Goal: Information Seeking & Learning: Learn about a topic

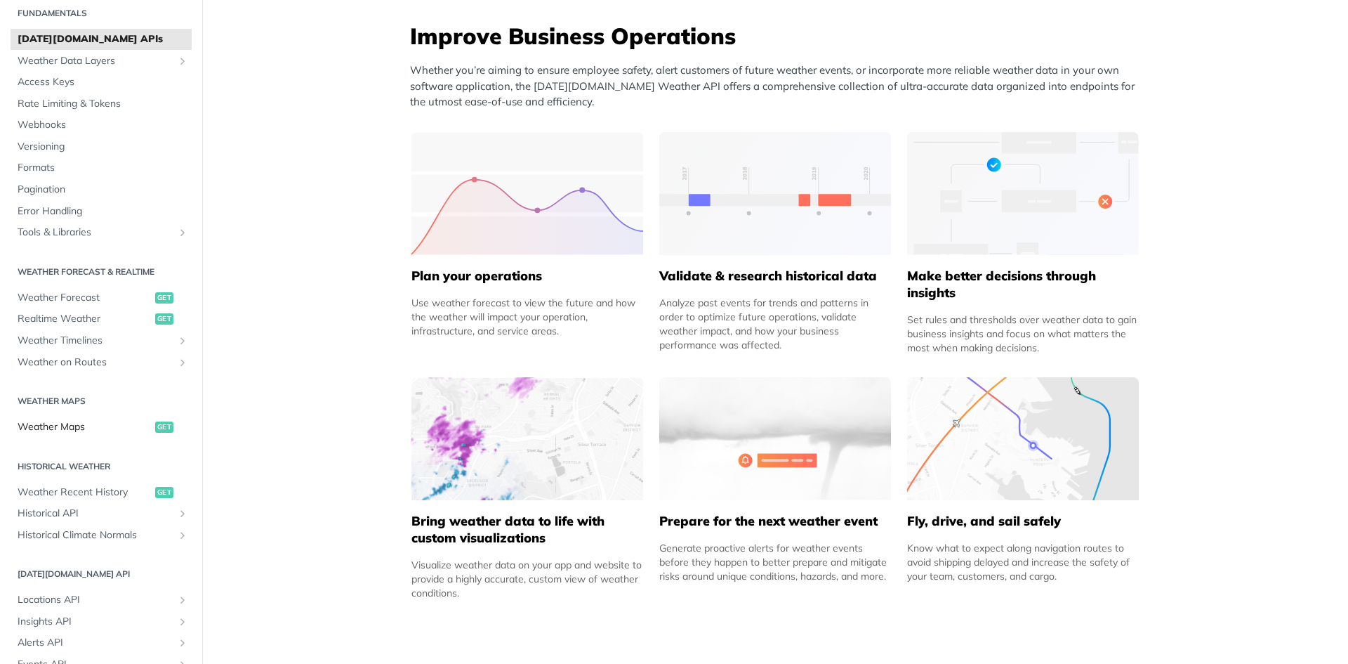
scroll to position [70, 0]
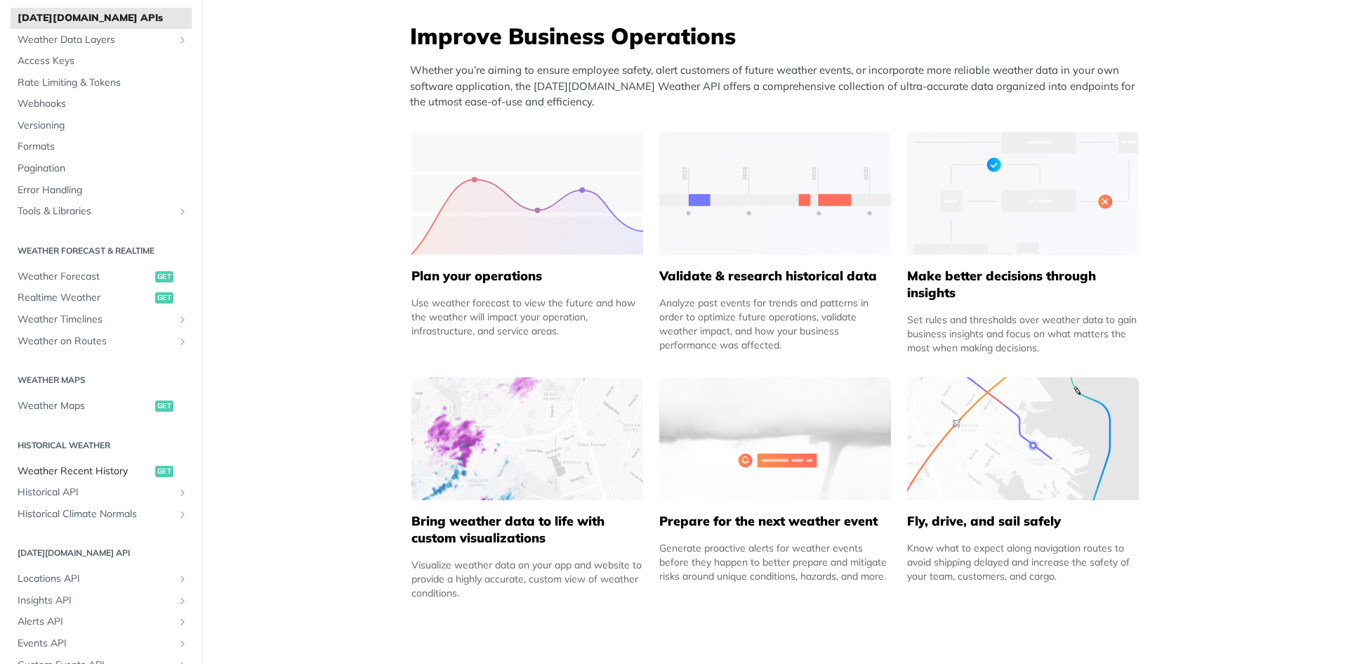
click at [90, 473] on span "Weather Recent History" at bounding box center [85, 471] width 134 height 14
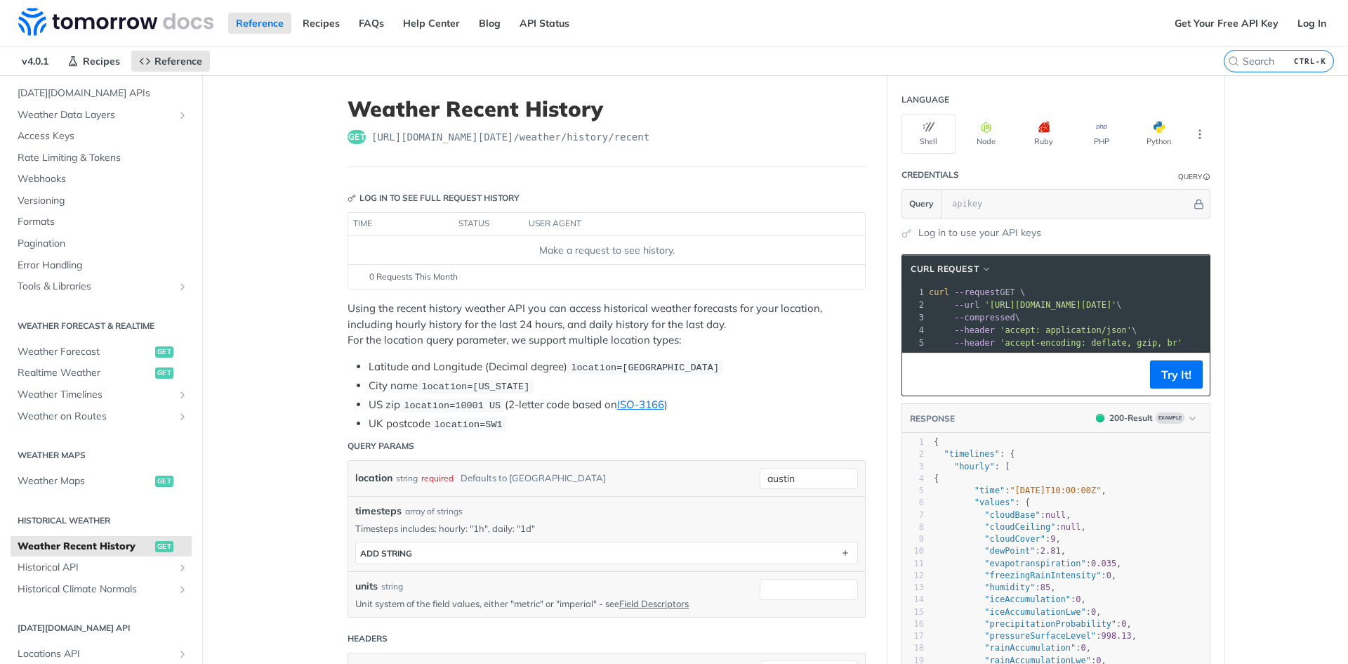
scroll to position [70, 0]
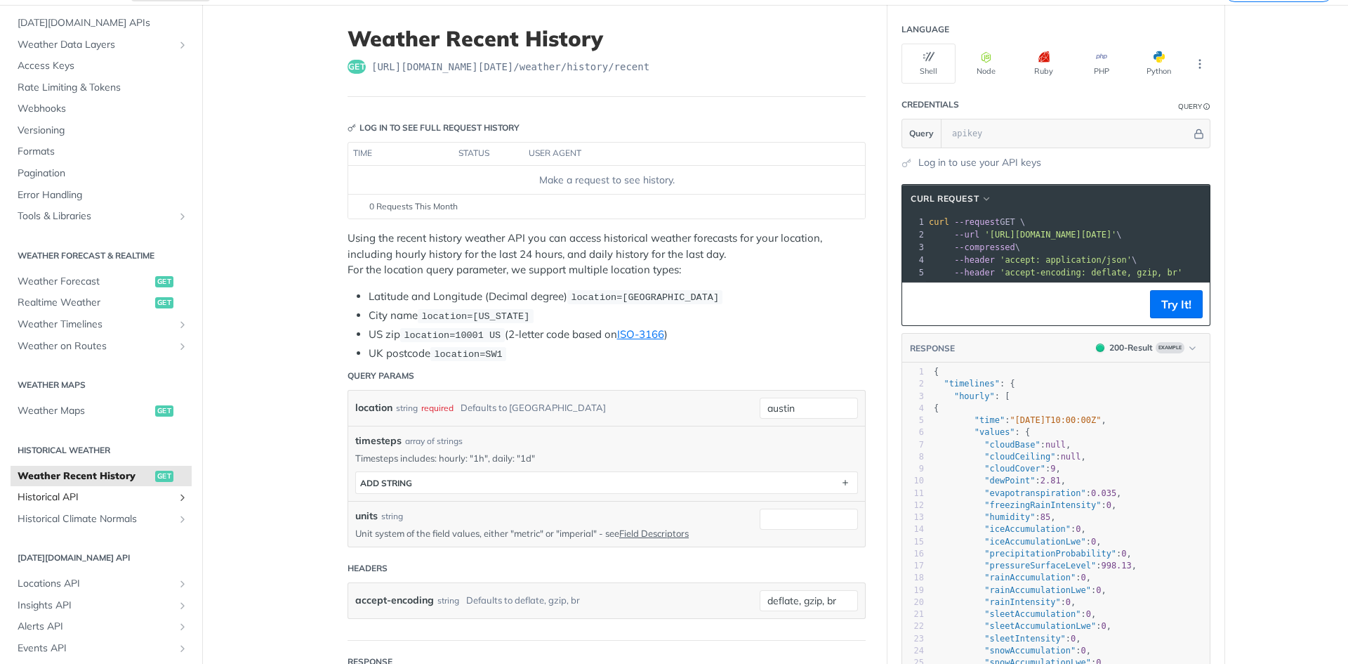
click at [100, 490] on span "Historical API" at bounding box center [96, 497] width 156 height 14
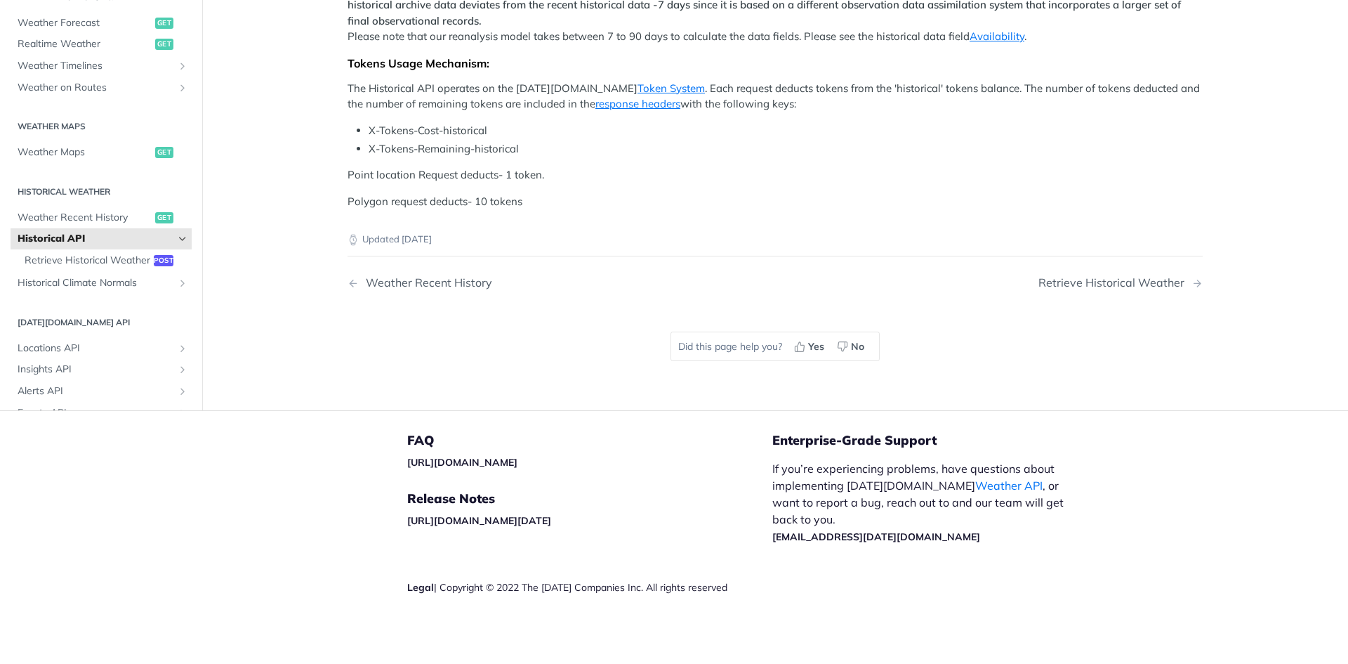
scroll to position [632, 0]
click at [1083, 289] on div "Retrieve Historical Weather" at bounding box center [1114, 282] width 153 height 13
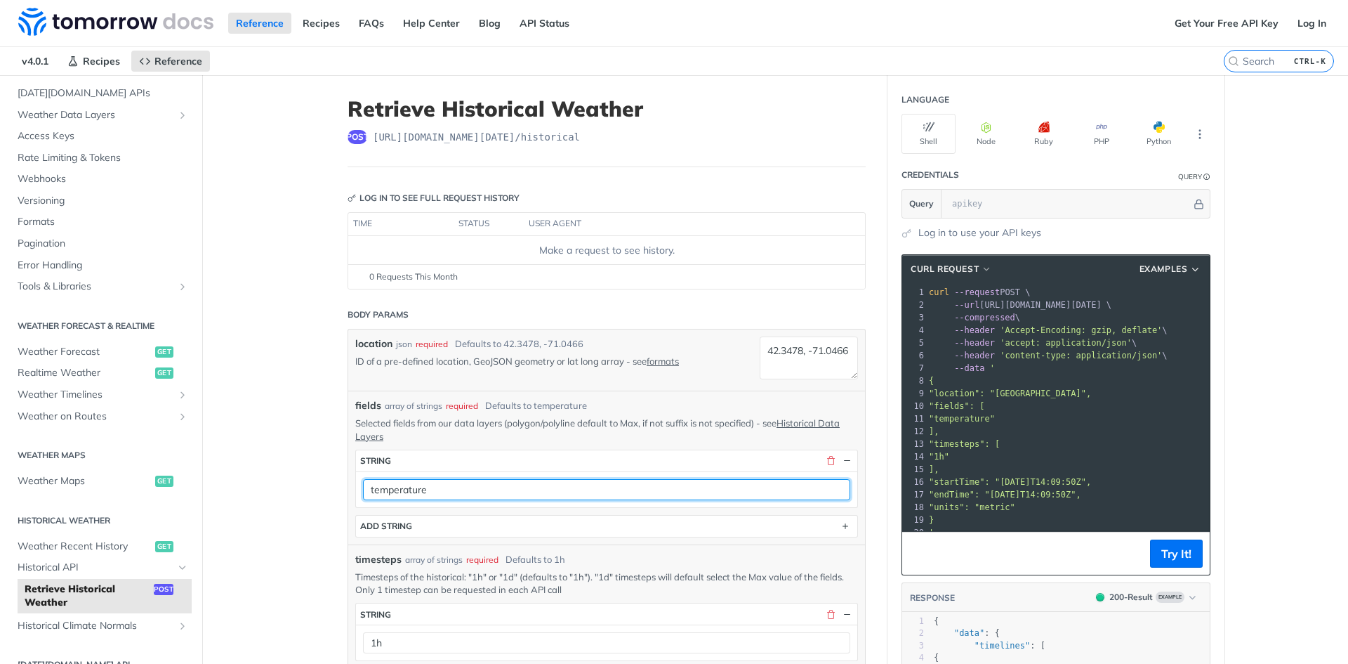
click at [557, 494] on input "temperature" at bounding box center [606, 489] width 487 height 21
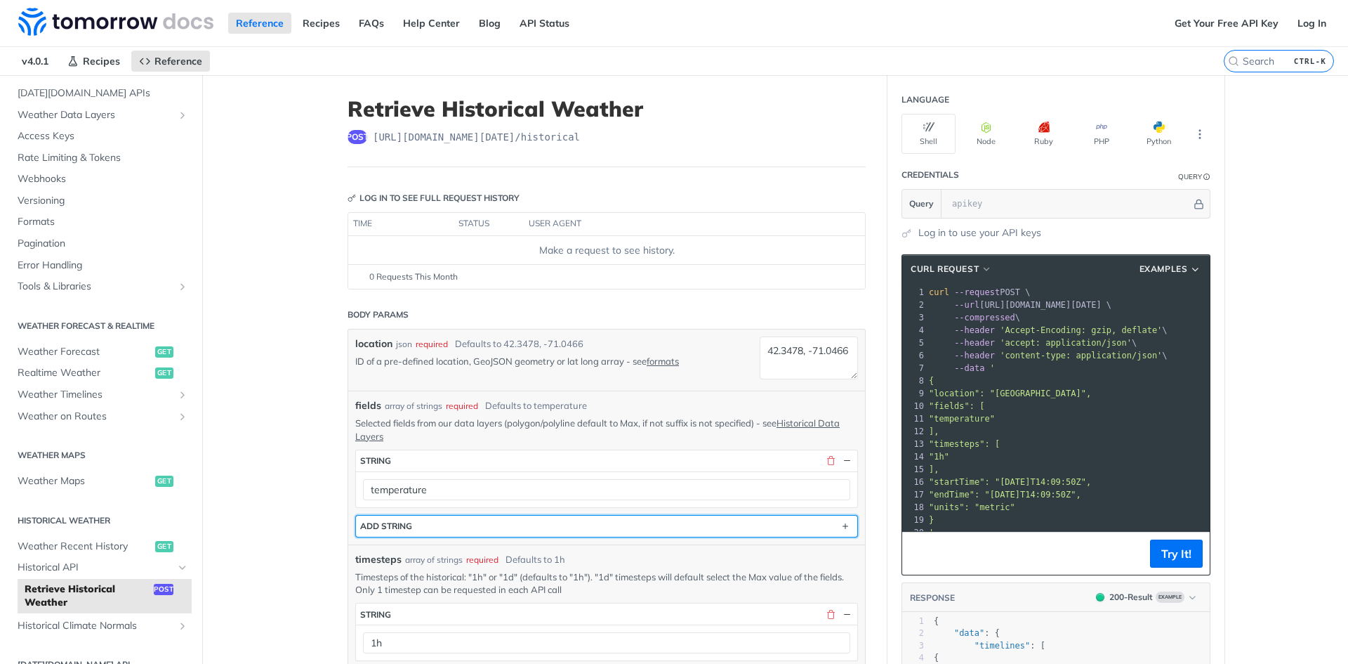
click at [513, 522] on button "ADD string" at bounding box center [606, 525] width 501 height 21
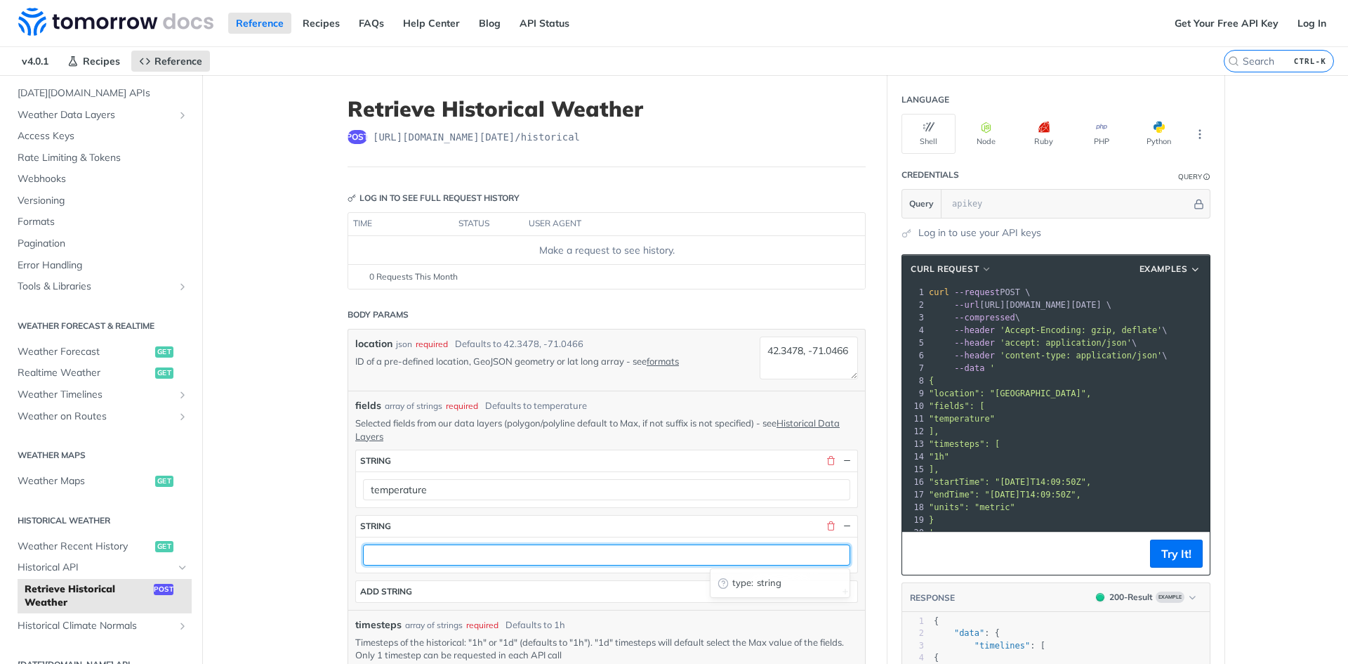
click at [481, 560] on input "text" at bounding box center [606, 554] width 487 height 21
click at [482, 558] on input "text" at bounding box center [606, 554] width 487 height 21
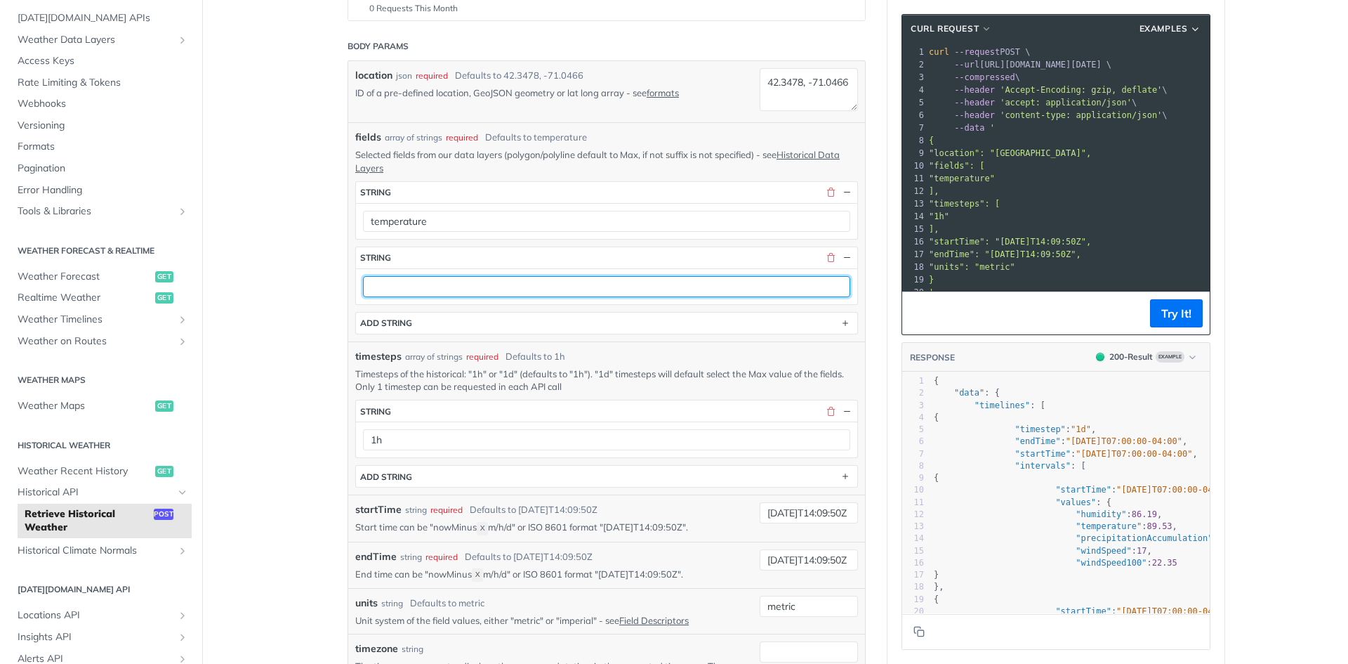
scroll to position [70, 0]
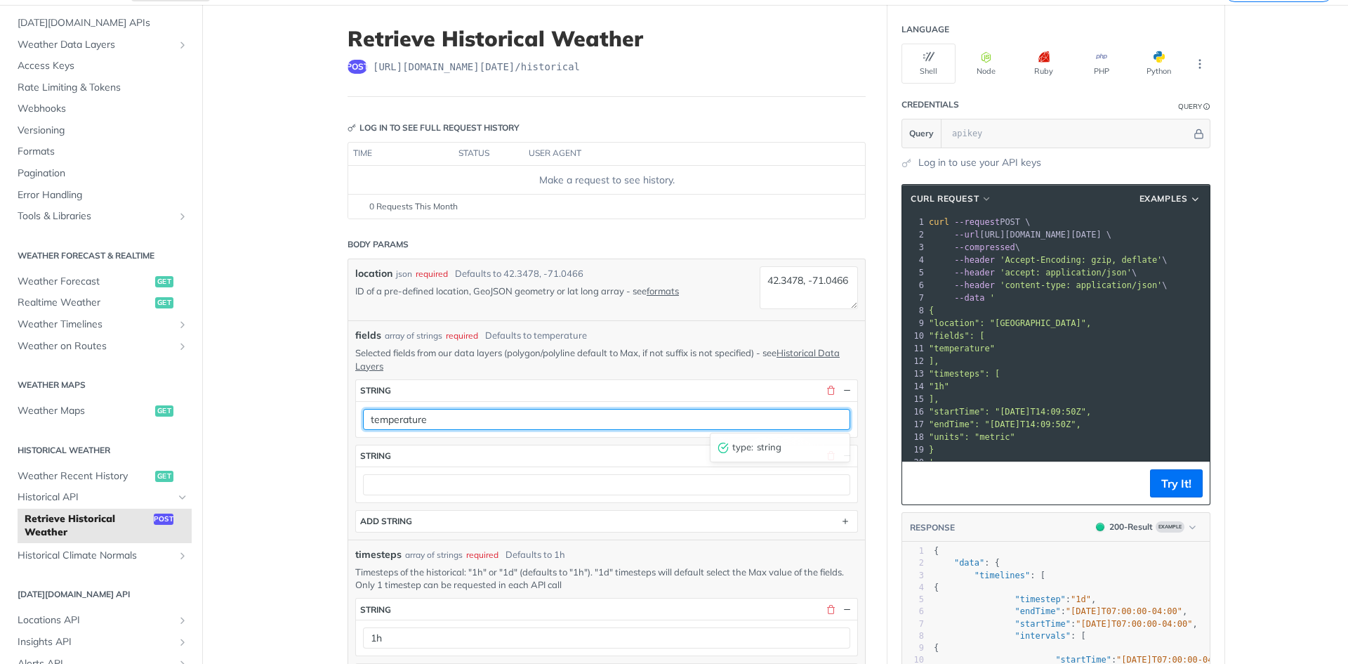
click at [466, 419] on input "temperature" at bounding box center [606, 419] width 487 height 21
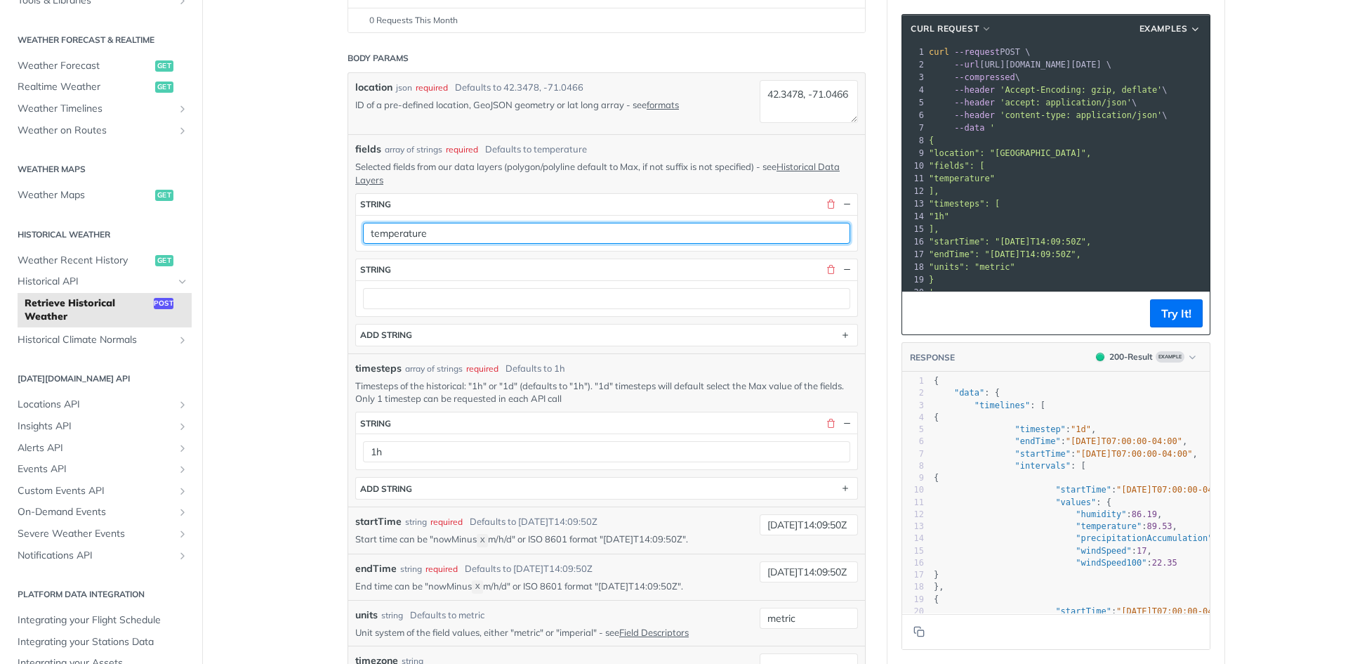
scroll to position [281, 0]
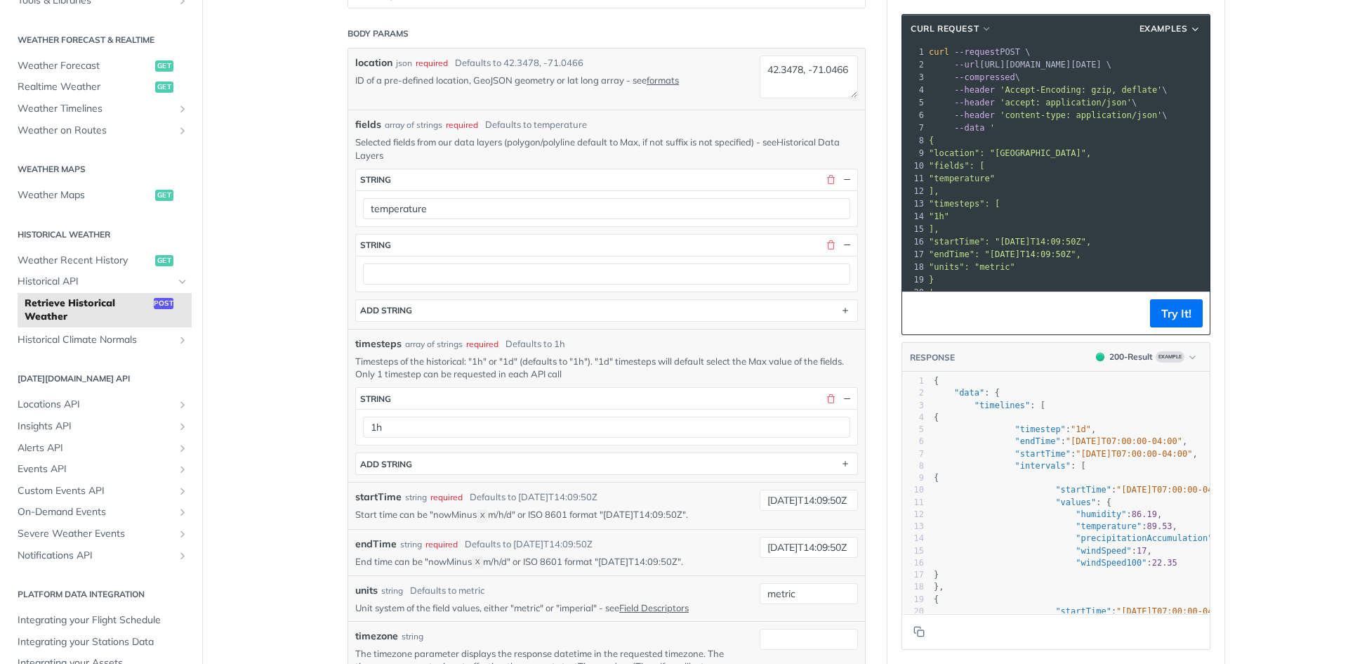
click at [358, 150] on link "Historical Data Layers" at bounding box center [597, 148] width 484 height 24
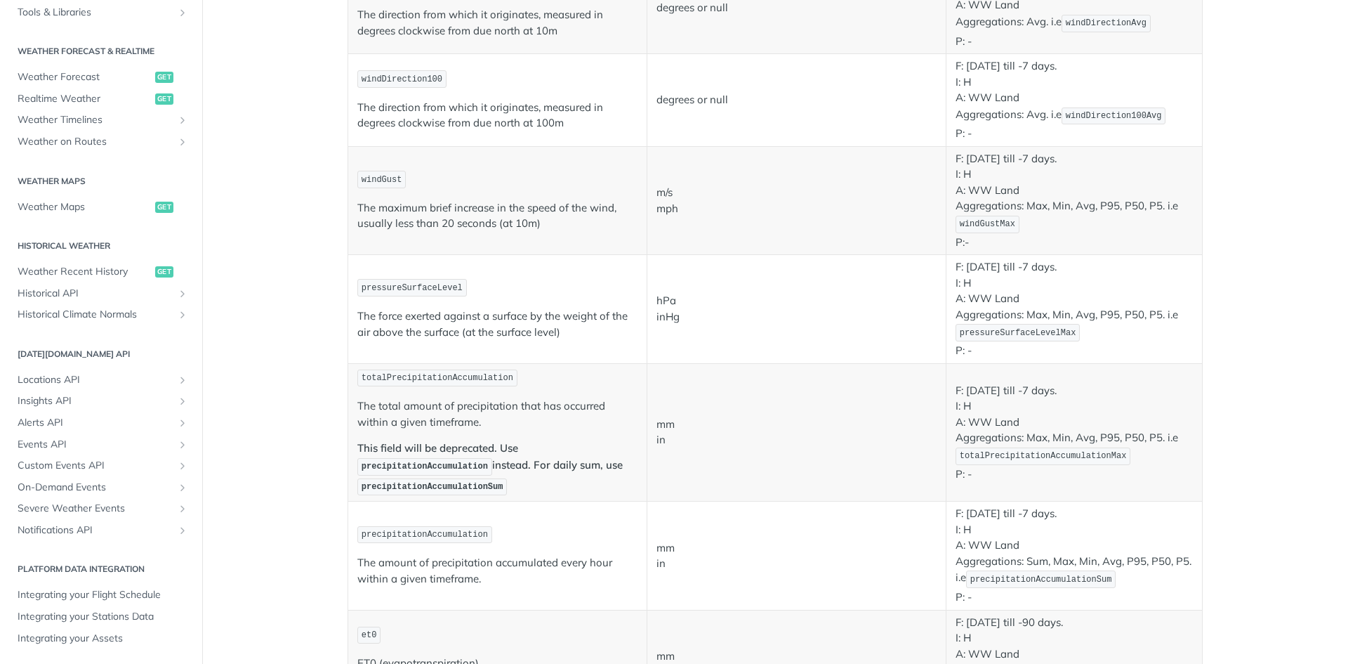
scroll to position [843, 0]
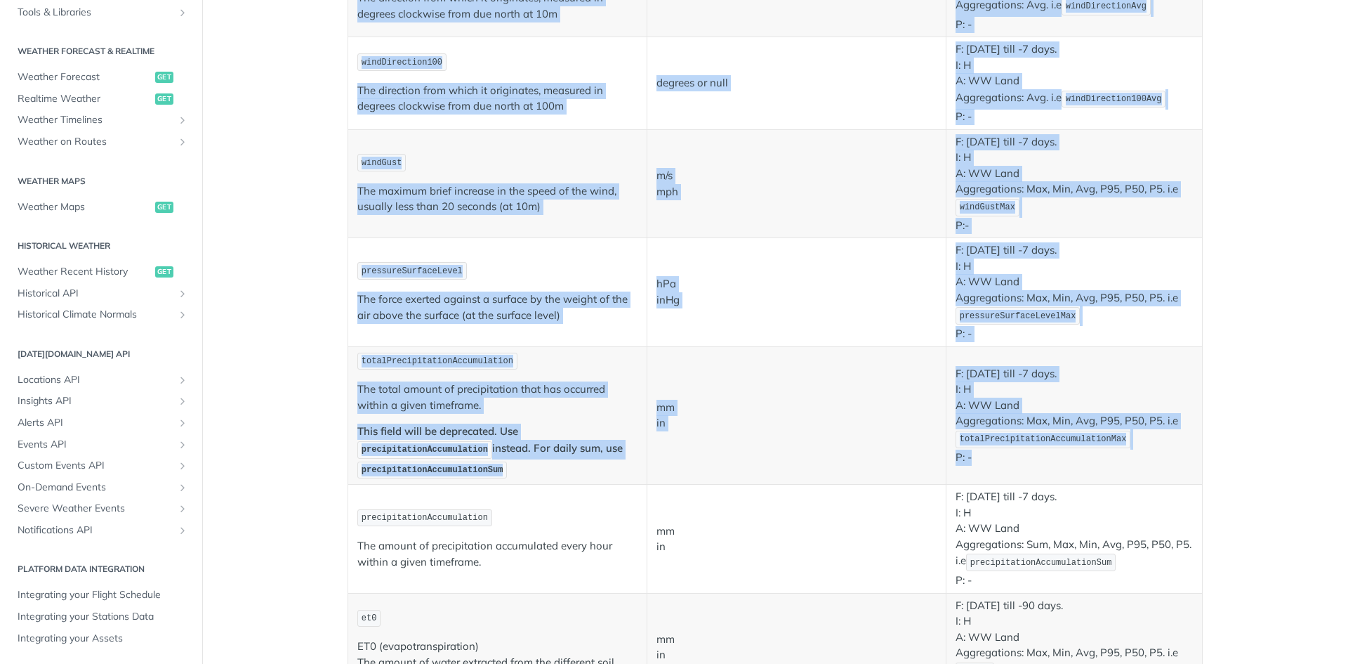
drag, startPoint x: 475, startPoint y: 499, endPoint x: 337, endPoint y: 499, distance: 138.3
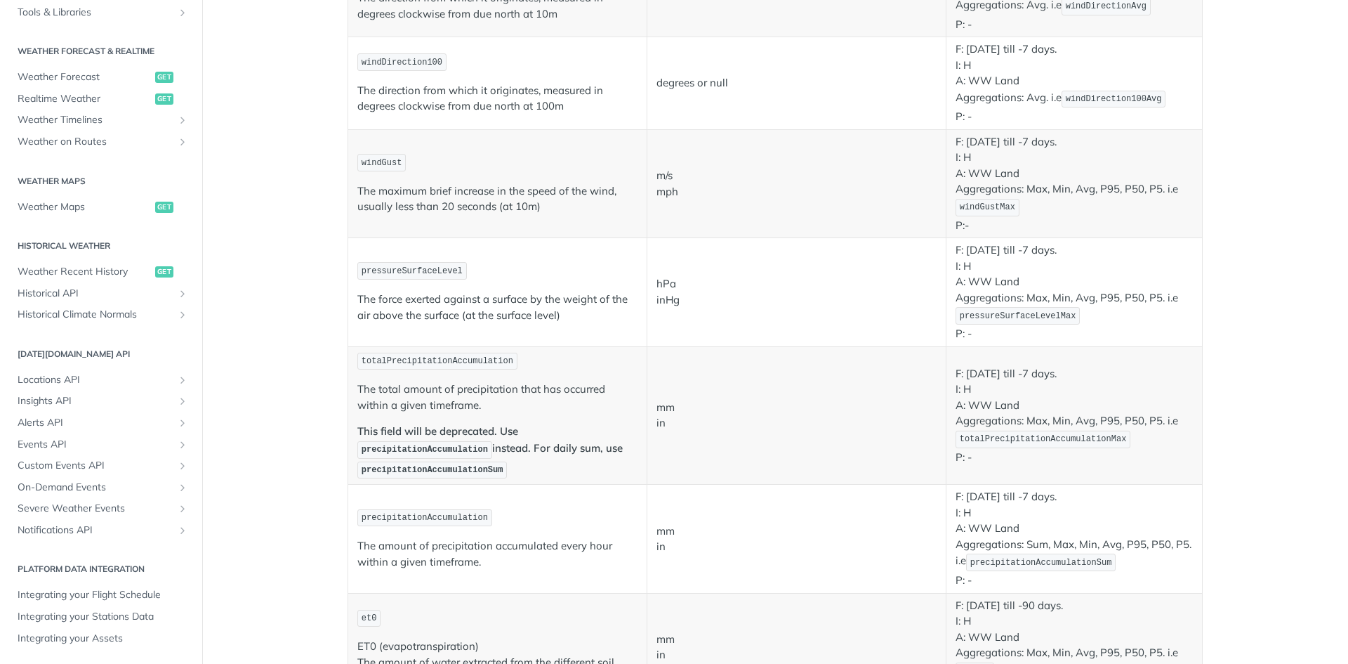
click at [443, 528] on td "precipitationAccumulation The amount of precipitation accumulated every hour wi…" at bounding box center [497, 538] width 299 height 108
drag, startPoint x: 345, startPoint y: 501, endPoint x: 361, endPoint y: 513, distance: 19.7
click at [361, 513] on code "precipitationAccumulation" at bounding box center [424, 518] width 135 height 18
click at [407, 513] on span "precipitationAccumulation" at bounding box center [425, 518] width 126 height 10
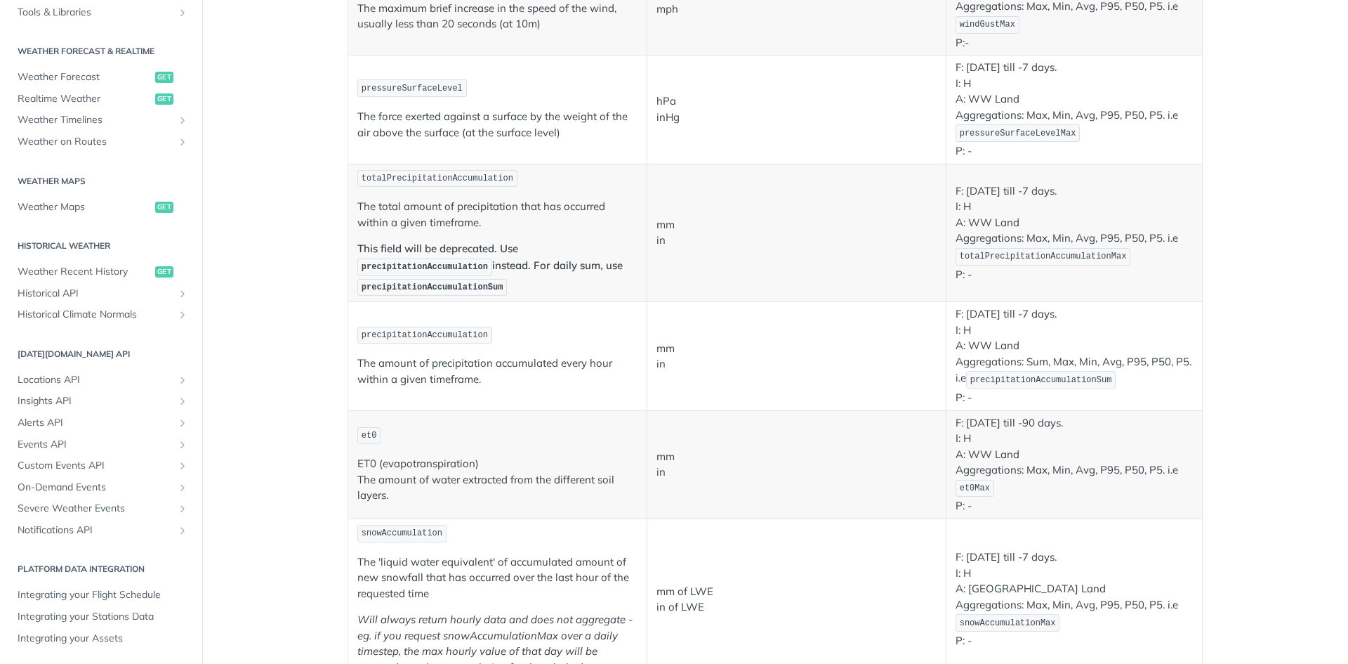
scroll to position [1053, 0]
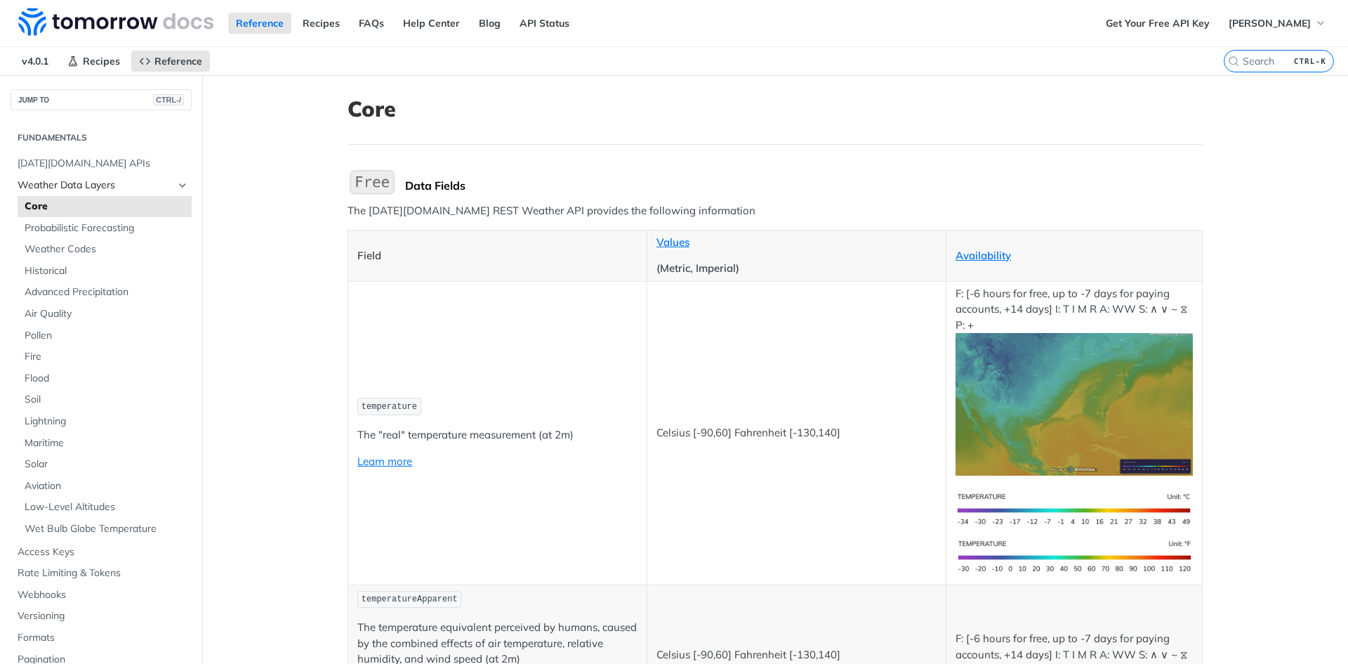
click at [177, 189] on icon "Hide subpages for Weather Data Layers" at bounding box center [182, 185] width 11 height 11
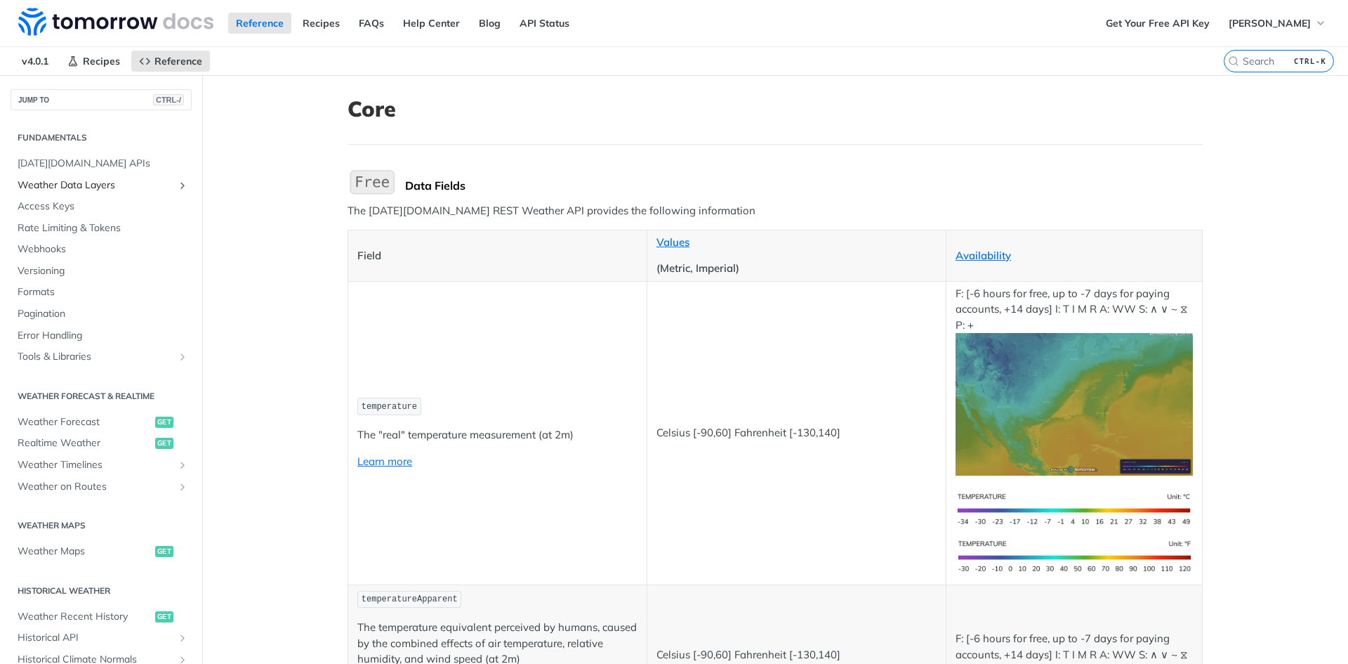
click at [95, 187] on span "Weather Data Layers" at bounding box center [96, 185] width 156 height 14
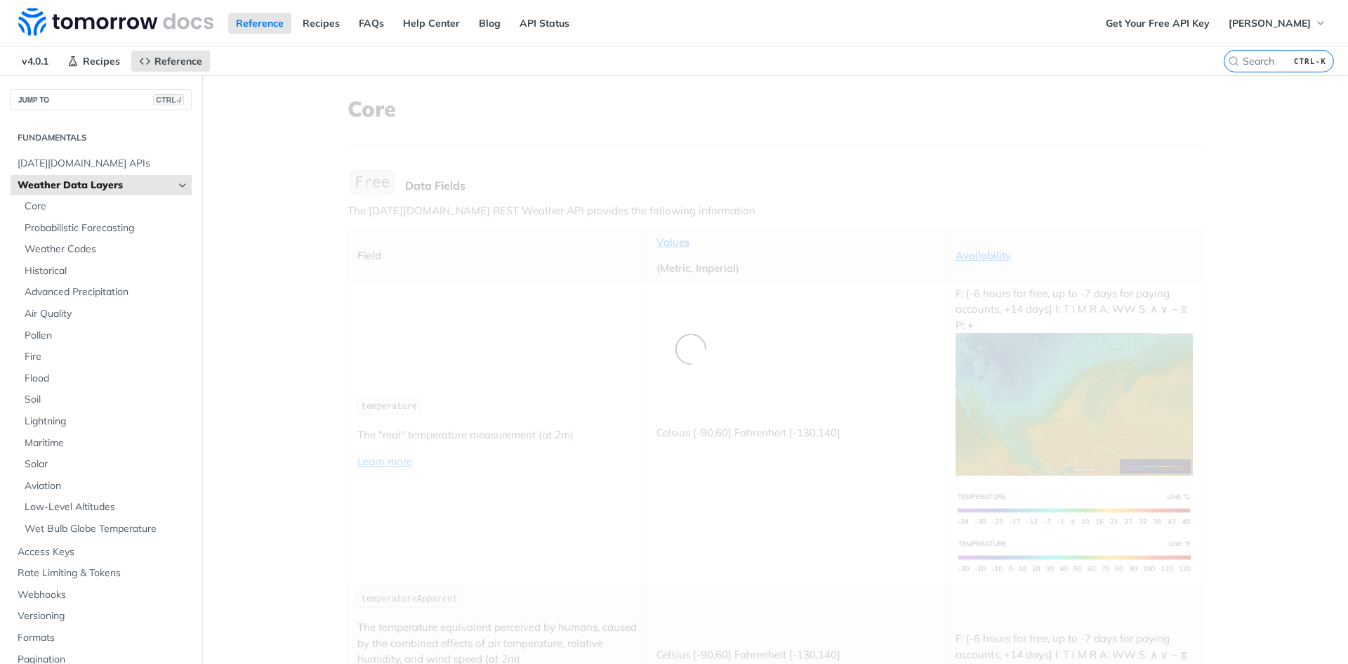
click at [82, 187] on span "Weather Data Layers" at bounding box center [96, 185] width 156 height 14
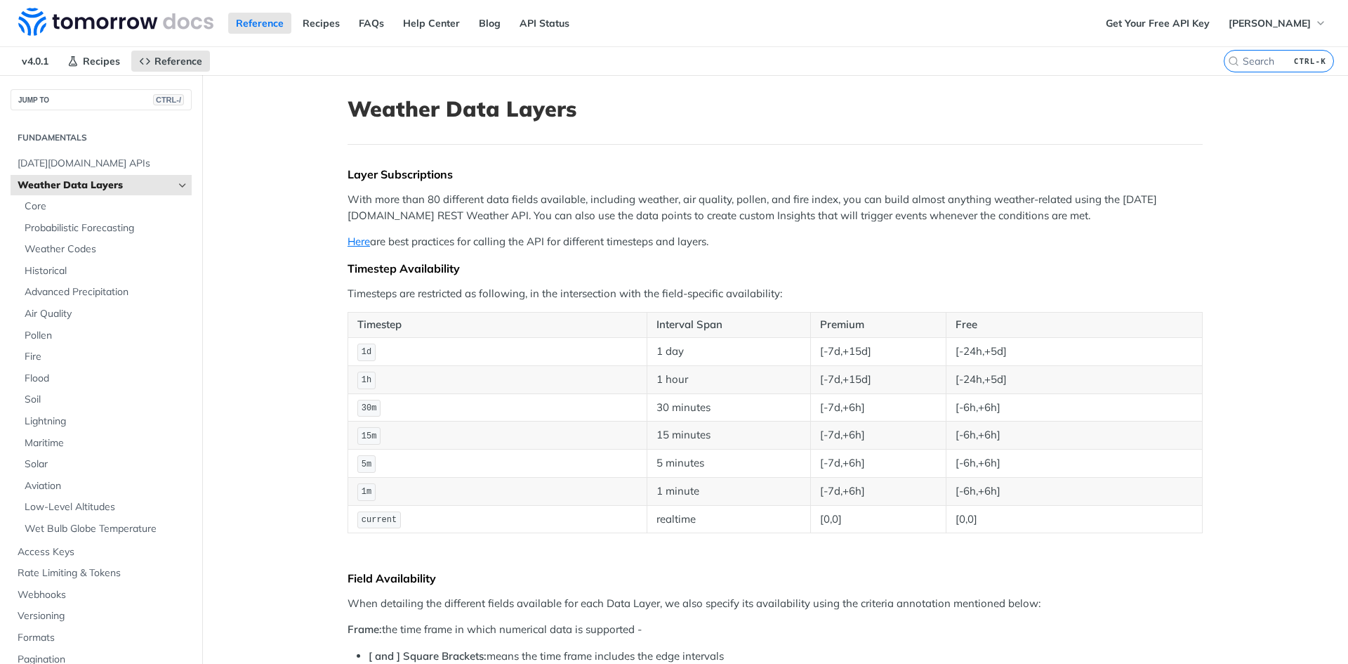
click at [171, 191] on link "Weather Data Layers" at bounding box center [101, 185] width 181 height 21
click at [177, 186] on icon "Hide subpages for Weather Data Layers" at bounding box center [182, 185] width 11 height 11
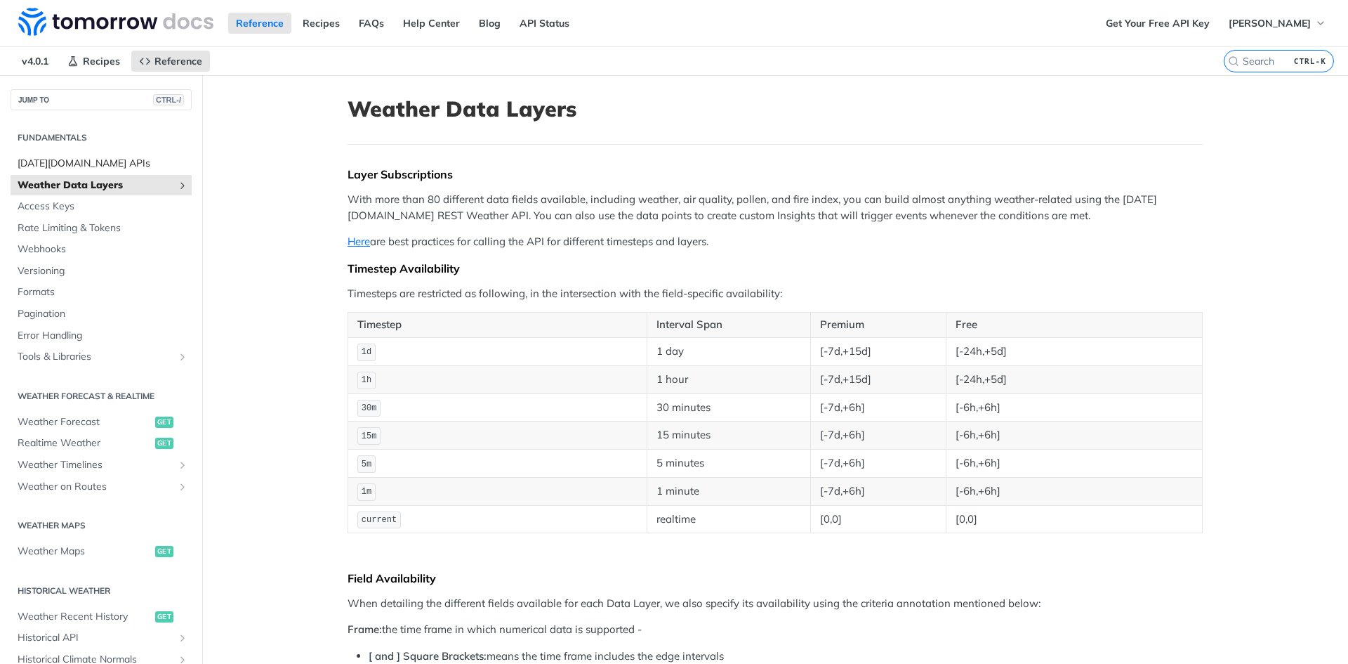
click at [111, 164] on span "[DATE][DOMAIN_NAME] APIs" at bounding box center [103, 164] width 171 height 14
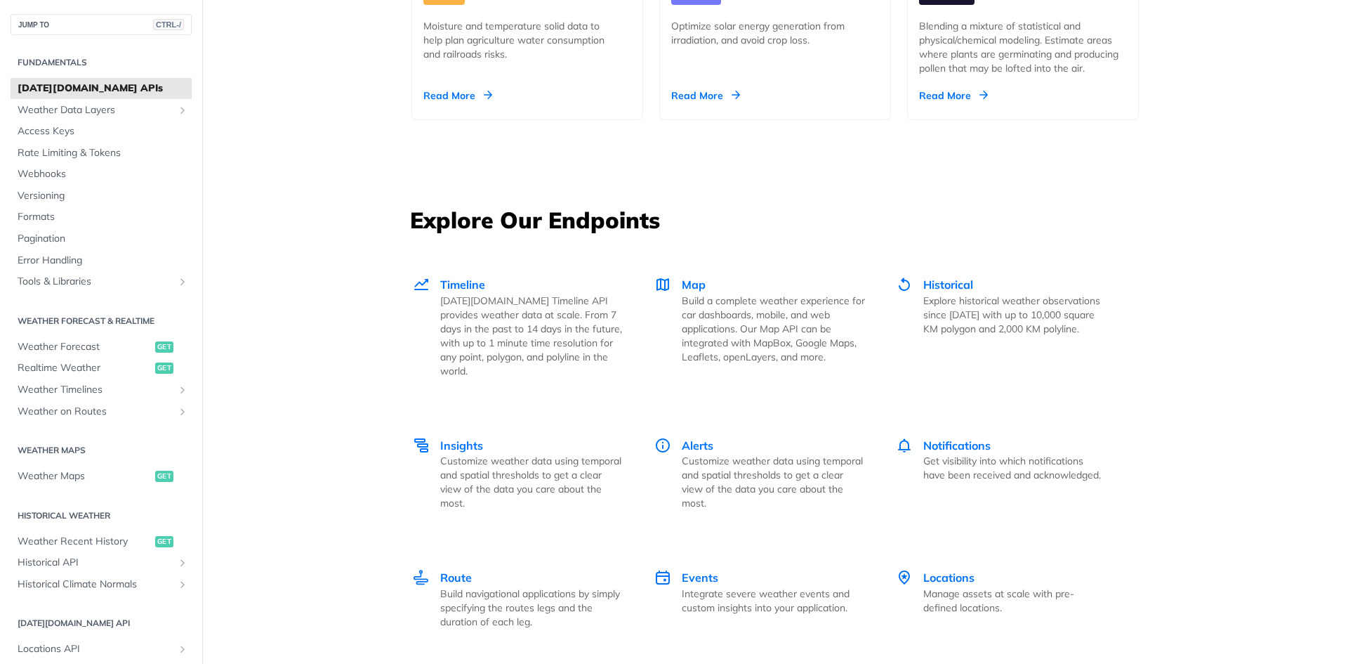
scroll to position [1755, 0]
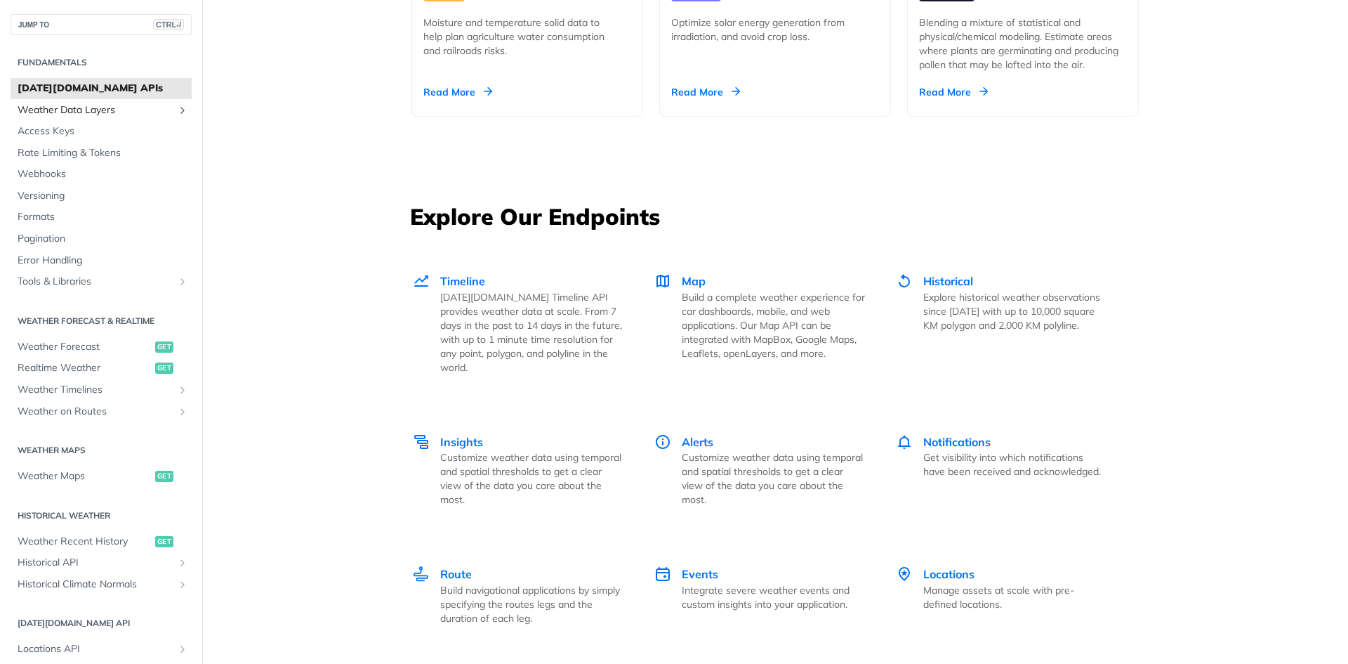
click at [82, 113] on span "Weather Data Layers" at bounding box center [96, 110] width 156 height 14
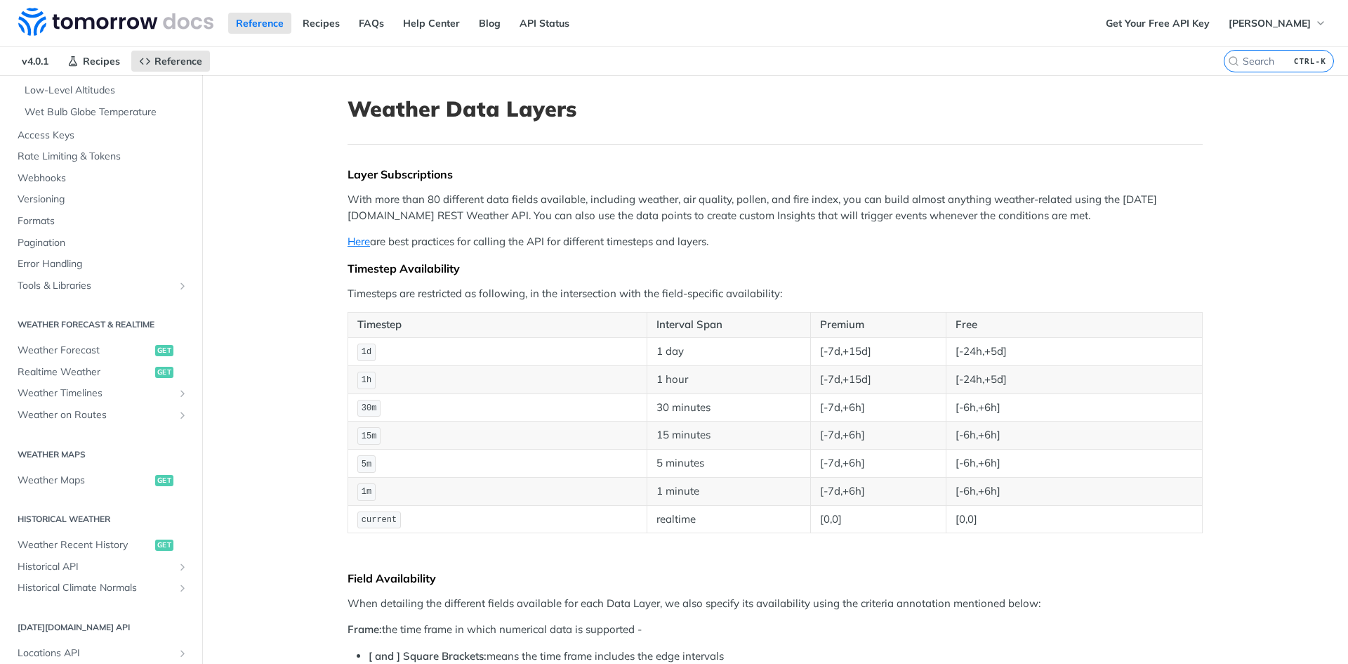
scroll to position [404, 0]
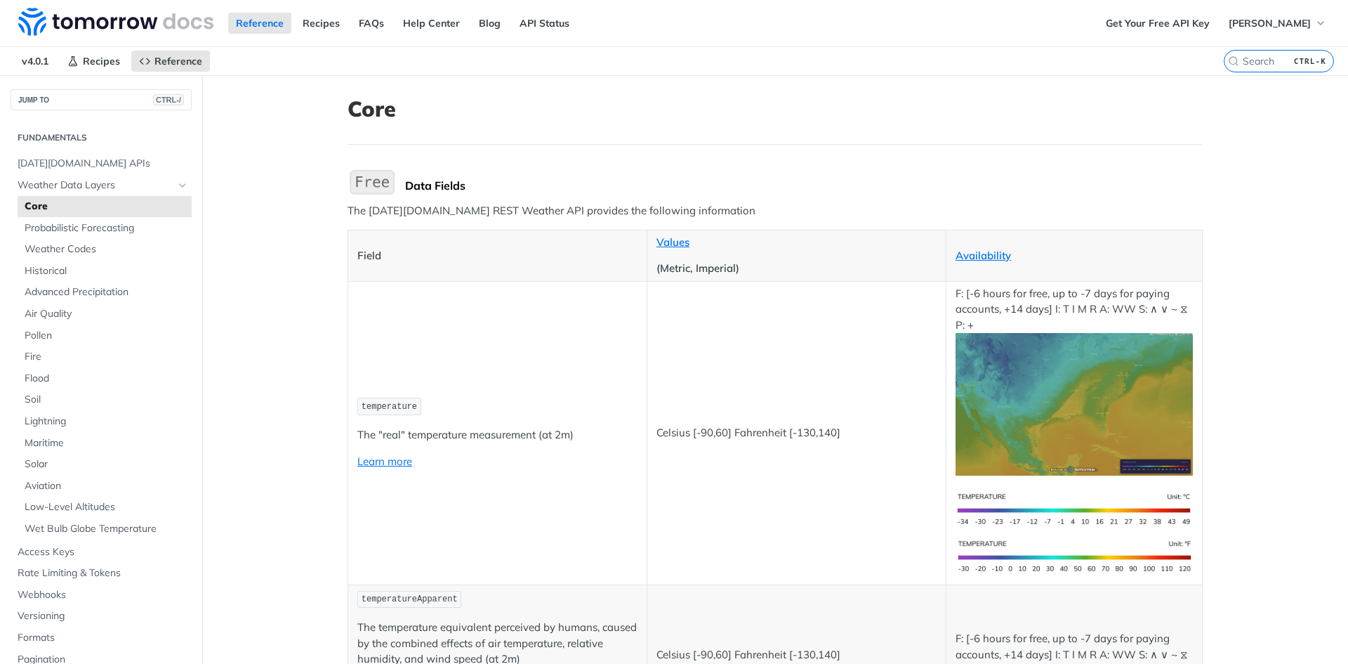
scroll to position [70, 0]
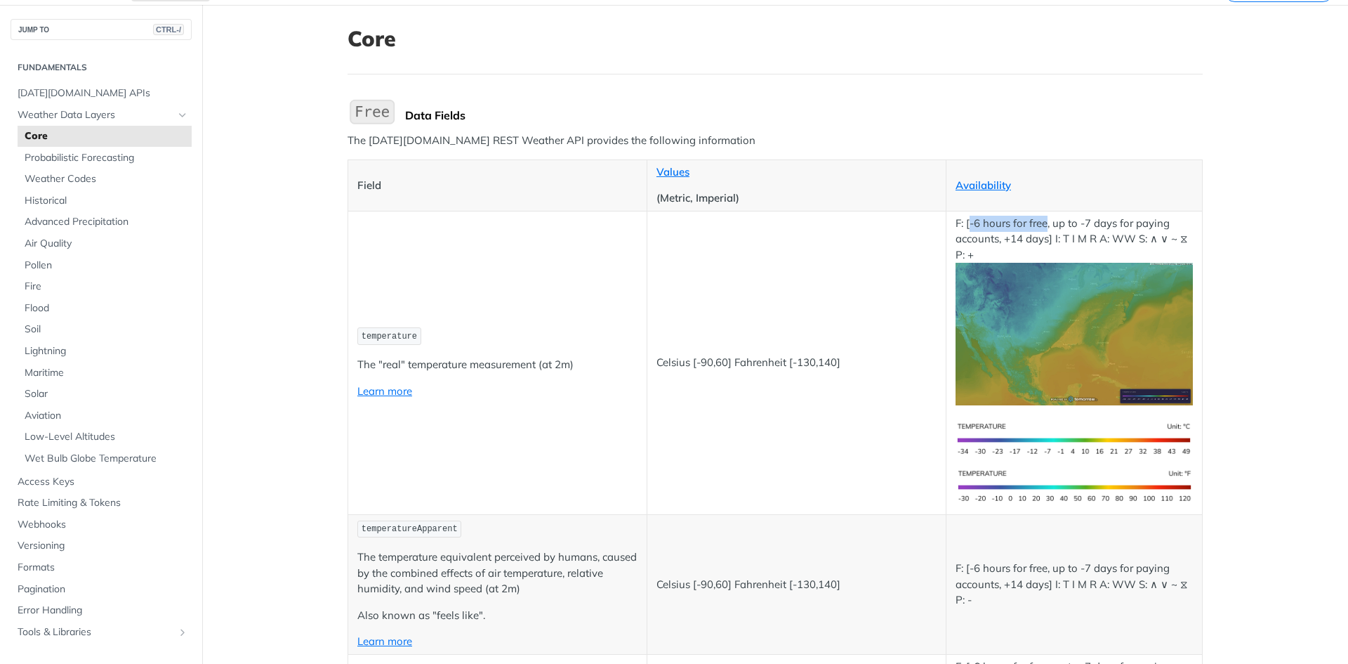
drag, startPoint x: 967, startPoint y: 227, endPoint x: 1041, endPoint y: 223, distance: 74.5
click at [1041, 223] on p "F: [-6 hours for free, up to -7 days for paying accounts, +14 days] I: T I M R …" at bounding box center [1074, 311] width 237 height 190
drag, startPoint x: 1050, startPoint y: 225, endPoint x: 991, endPoint y: 235, distance: 60.5
click at [991, 235] on p "F: [-6 hours for free, up to -7 days for paying accounts, +14 days] I: T I M R …" at bounding box center [1074, 311] width 237 height 190
drag, startPoint x: 1042, startPoint y: 237, endPoint x: 1003, endPoint y: 243, distance: 39.1
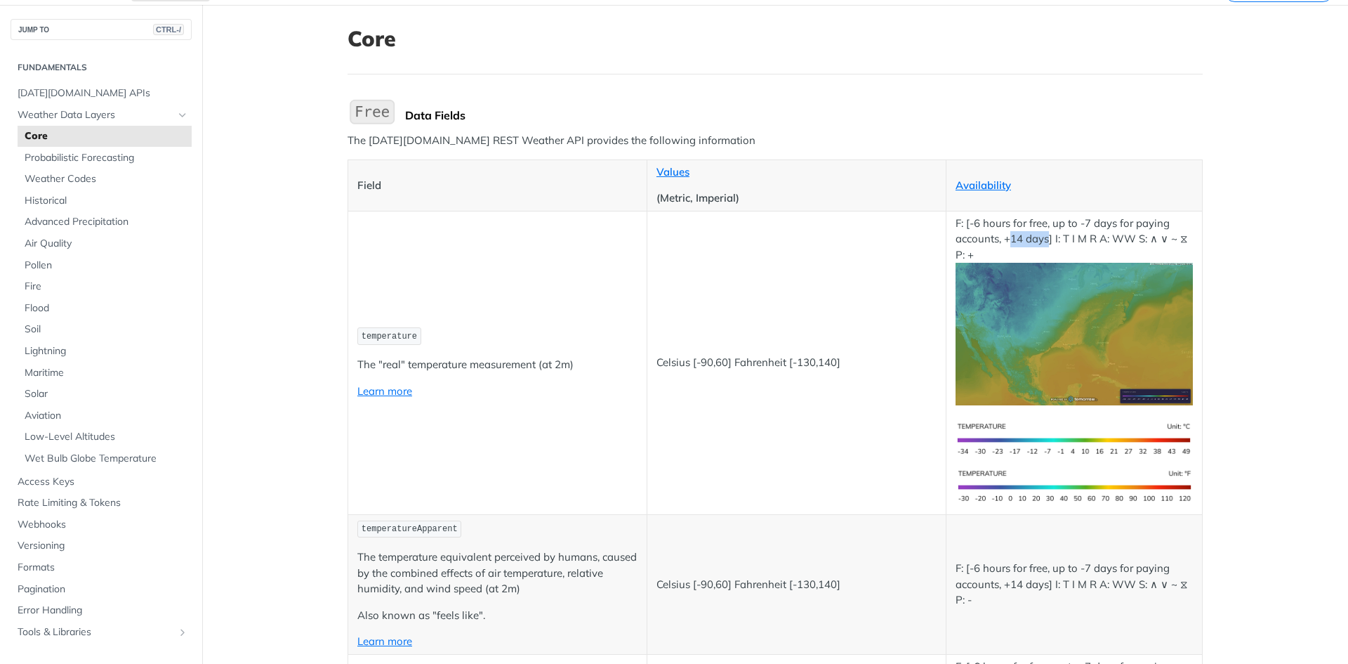
click at [1003, 243] on p "F: [-6 hours for free, up to -7 days for paying accounts, +14 days] I: T I M R …" at bounding box center [1074, 311] width 237 height 190
